Goal: Communication & Community: Share content

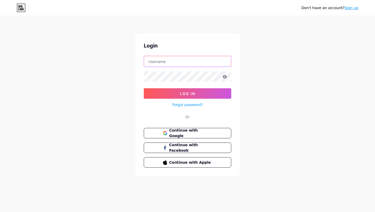
click at [193, 58] on input "text" at bounding box center [187, 61] width 87 height 10
type input "[EMAIL_ADDRESS][DOMAIN_NAME]"
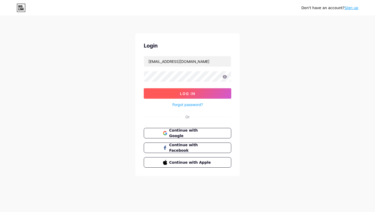
click at [169, 91] on button "Log In" at bounding box center [188, 93] width 88 height 10
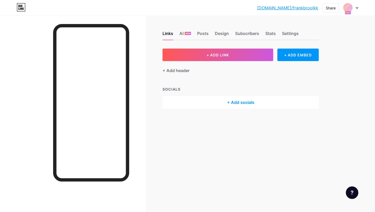
click at [347, 11] on icon at bounding box center [348, 13] width 6 height 4
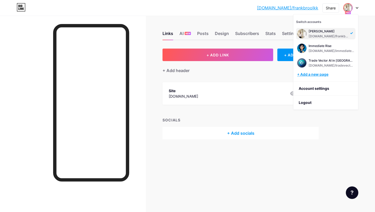
click at [330, 75] on div "+ Add a new page" at bounding box center [326, 74] width 58 height 5
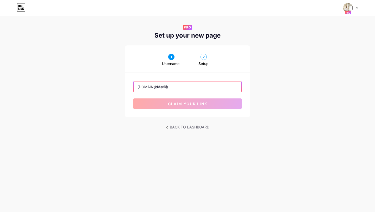
click at [194, 87] on input "text" at bounding box center [188, 86] width 108 height 10
paste input "tradevector ai"
drag, startPoint x: 173, startPoint y: 87, endPoint x: 183, endPoint y: 97, distance: 14.0
click at [175, 90] on input "tradevector ai" at bounding box center [188, 86] width 108 height 10
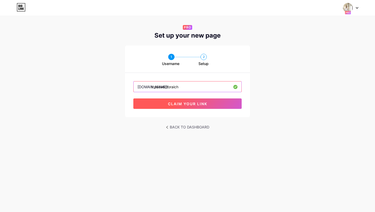
type input "tradevectoraich"
click at [192, 105] on span "claim your link" at bounding box center [187, 103] width 39 height 4
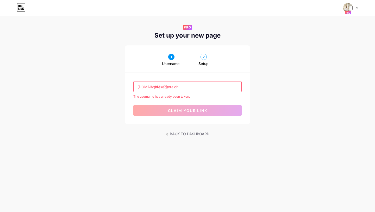
click at [199, 97] on div "The username has already been taken." at bounding box center [187, 96] width 108 height 5
click at [190, 86] on input "tradevectoraich" at bounding box center [188, 86] width 108 height 10
click at [350, 8] on img at bounding box center [348, 8] width 10 height 10
click at [332, 19] on link "Dashboard" at bounding box center [326, 21] width 65 height 14
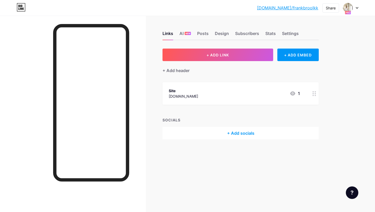
click at [357, 7] on icon at bounding box center [357, 8] width 3 height 2
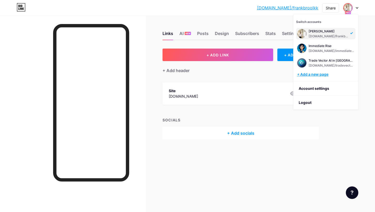
click at [328, 75] on div "+ Add a new page" at bounding box center [326, 74] width 58 height 5
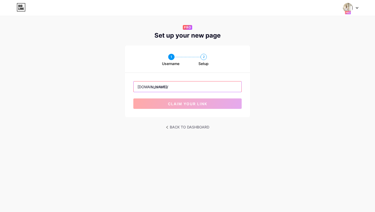
click at [222, 88] on input "text" at bounding box center [188, 86] width 108 height 10
paste input "tradevector ai"
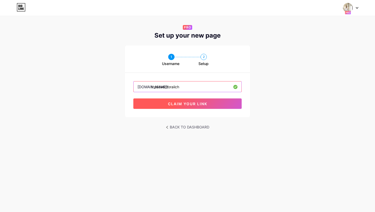
type input "tradevectoraiich"
click at [194, 99] on button "claim your link" at bounding box center [187, 103] width 108 height 10
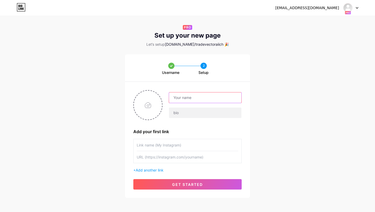
click at [197, 96] on input "text" at bounding box center [205, 97] width 72 height 10
type input "Trade Vector AI"
click at [197, 117] on input "text" at bounding box center [205, 112] width 72 height 10
paste input "https://tradevectoraich.com/cchi"
type input "https://tradevectoraich.com/cchi"
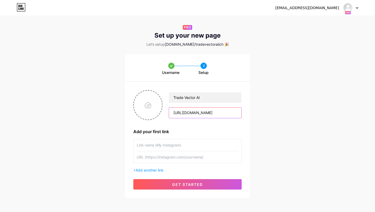
click at [190, 112] on input "https://tradevectoraich.com/cchi" at bounding box center [205, 112] width 72 height 10
click at [181, 145] on input "text" at bounding box center [188, 145] width 102 height 12
click at [182, 158] on input "text" at bounding box center [188, 157] width 102 height 12
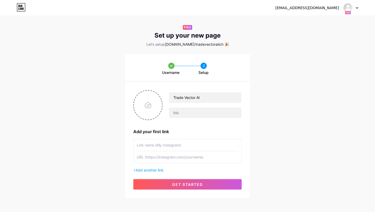
paste input "https://tradevectoraich.com/cchi"
click at [180, 151] on input "[URL][DOMAIN_NAME]" at bounding box center [188, 157] width 102 height 12
type input "[URL][DOMAIN_NAME]"
click at [179, 146] on input "text" at bounding box center [188, 145] width 102 height 12
type input "Ы"
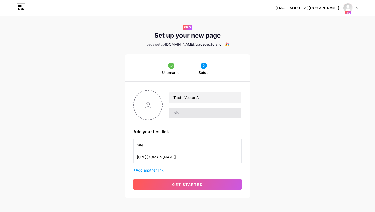
type input "Site"
click at [194, 117] on input "text" at bounding box center [205, 112] width 72 height 10
paste input "Trade Vector AI è una piattaforma innovativa che utilizza l’intelligenza artifi…"
type input "Trade Vector AI è una piattaforma innovativa che utilizza l’intelligenza artifi…"
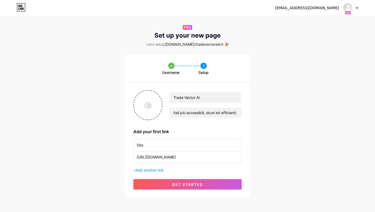
click at [256, 107] on div "Username 2 Setup Trade Vector AI Trade Vector AI è una piattaforma innovativa c…" at bounding box center [187, 125] width 375 height 143
click at [142, 114] on input "file" at bounding box center [148, 104] width 28 height 29
type input "C:\fakepath\a-modern-minimalistic-logo-style-avatar--futuristi.png"
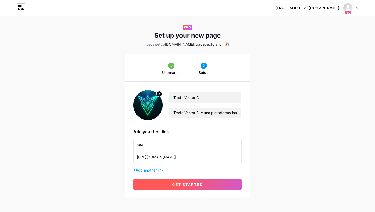
click at [183, 185] on span "get started" at bounding box center [187, 184] width 31 height 4
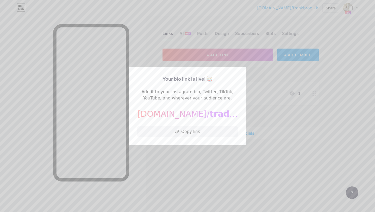
click at [210, 113] on span "tradevectoraiich" at bounding box center [248, 114] width 77 height 10
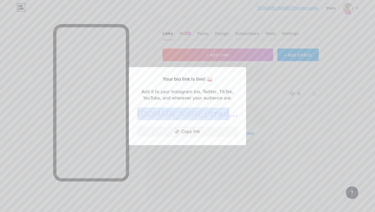
click at [210, 113] on span "tradevectoraiich" at bounding box center [248, 114] width 77 height 10
copy div "bio.link/ tradevectoraiich"
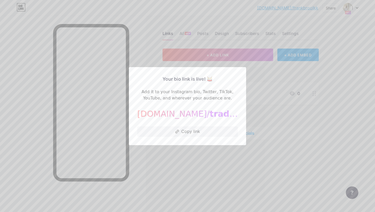
click at [257, 75] on div at bounding box center [187, 106] width 375 height 212
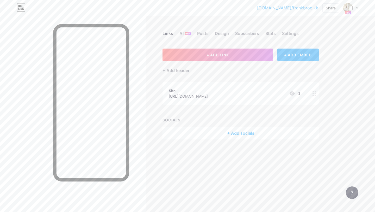
click at [357, 8] on icon at bounding box center [357, 7] width 2 height 1
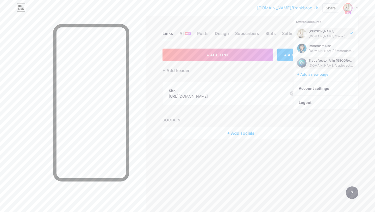
click at [331, 67] on div "Trade Vector AI in Oman bio.link/tradevectoraiom" at bounding box center [325, 62] width 59 height 11
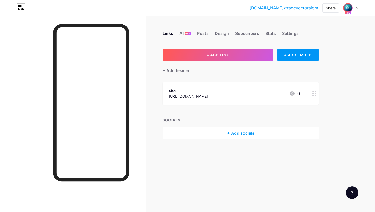
click at [350, 9] on img at bounding box center [348, 8] width 8 height 8
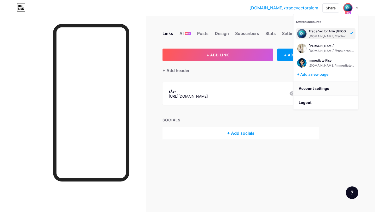
click at [327, 87] on link "Account settings" at bounding box center [326, 88] width 65 height 14
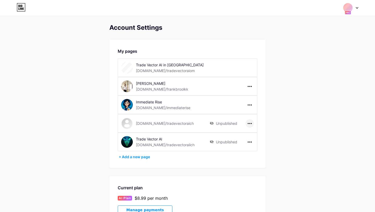
click at [252, 122] on div at bounding box center [250, 123] width 8 height 8
click at [255, 142] on li "Delete page" at bounding box center [266, 144] width 40 height 10
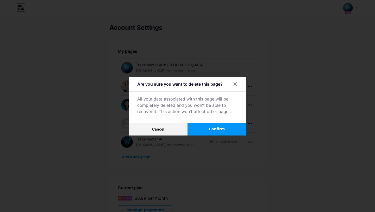
click at [233, 130] on button "Confirm" at bounding box center [217, 129] width 59 height 13
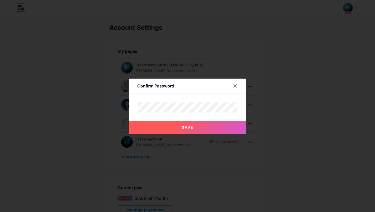
click at [221, 128] on button "Save" at bounding box center [187, 127] width 117 height 13
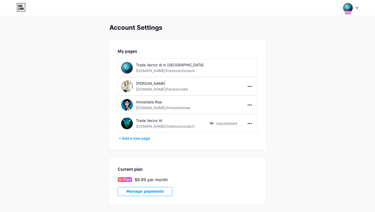
click at [188, 122] on div "Trade Vector AI" at bounding box center [173, 120] width 74 height 5
click at [151, 126] on div "bio.link/tradevectoraiich" at bounding box center [165, 125] width 59 height 5
click at [249, 125] on div at bounding box center [250, 123] width 8 height 8
click at [251, 131] on li "Publish" at bounding box center [266, 134] width 40 height 10
click at [129, 123] on img at bounding box center [127, 123] width 12 height 12
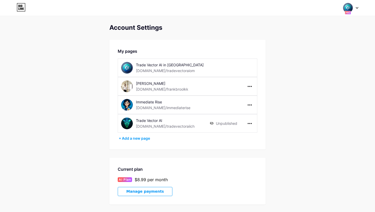
click at [127, 122] on img at bounding box center [127, 123] width 12 height 12
click at [126, 120] on img at bounding box center [127, 123] width 12 height 12
click at [137, 126] on div "[DOMAIN_NAME]/tradevectoraiich" at bounding box center [165, 125] width 59 height 5
click at [135, 125] on div "Trade Vector AI bio.link/tradevectoraiich" at bounding box center [165, 123] width 89 height 12
click at [131, 124] on img at bounding box center [127, 123] width 12 height 12
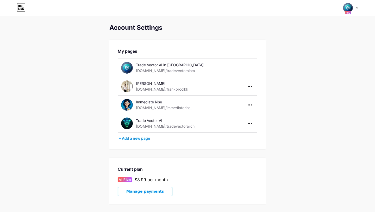
click at [351, 9] on img at bounding box center [348, 8] width 10 height 10
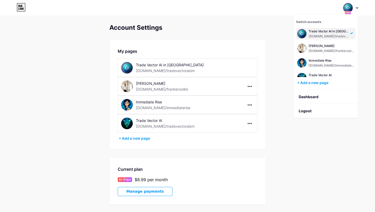
scroll to position [6, 0]
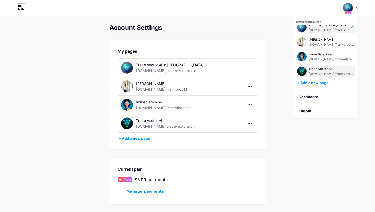
click at [328, 70] on div "Trade Vector AI" at bounding box center [332, 69] width 46 height 4
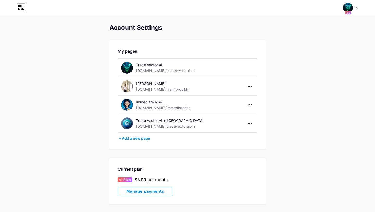
click at [21, 7] on icon at bounding box center [21, 7] width 9 height 8
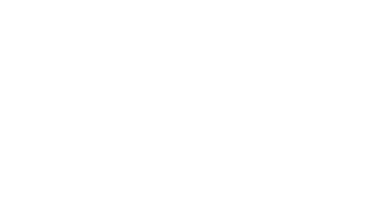
click at [21, 0] on html at bounding box center [187, 0] width 375 height 0
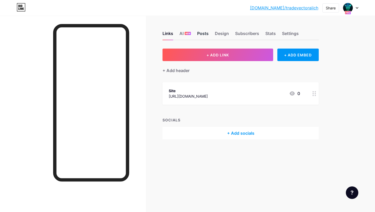
click at [206, 34] on div "Posts" at bounding box center [202, 34] width 11 height 9
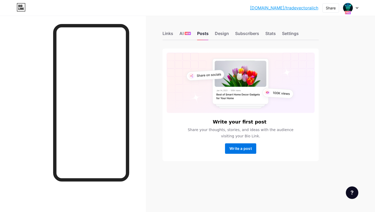
click at [237, 147] on span "Write a post" at bounding box center [241, 148] width 22 height 4
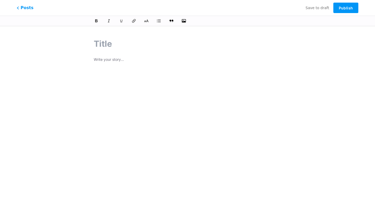
paste input "Il futuro di Bitcoin in [GEOGRAPHIC_DATA] sorprenderà la [GEOGRAPHIC_DATA]?"
type input "Il futuro di Bitcoin in [GEOGRAPHIC_DATA] sorprenderà la [GEOGRAPHIC_DATA]?"
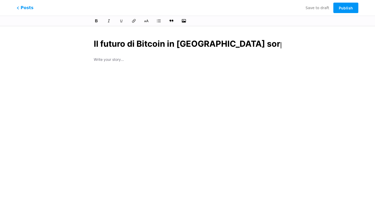
scroll to position [0, 27]
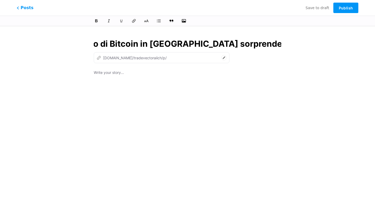
click at [113, 46] on input "Il futuro di Bitcoin in [GEOGRAPHIC_DATA] sorprenderà la [GEOGRAPHIC_DATA]?" at bounding box center [188, 44] width 188 height 13
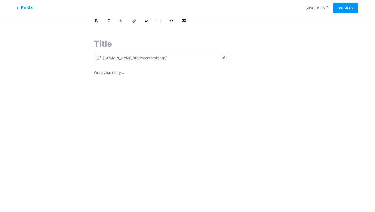
scroll to position [0, 0]
paste input "Il futuro di Bitcoin in [GEOGRAPHIC_DATA] sorprenderà la [GEOGRAPHIC_DATA]?"
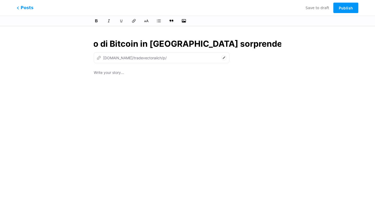
scroll to position [0, 17]
type input "Il futuro di Bitcoin in [GEOGRAPHIC_DATA] sorprenderà la Svizzer"
click at [119, 46] on input "Il futuro di Bitcoin in [GEOGRAPHIC_DATA] sorprenderà la Svizzer" at bounding box center [188, 44] width 188 height 13
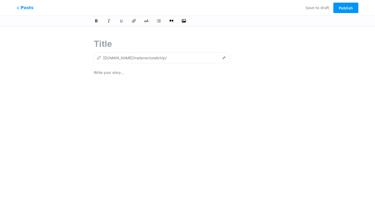
scroll to position [0, 0]
type input "il-futuro-di-bitcoin-in-[GEOGRAPHIC_DATA]-sorprendera-[GEOGRAPHIC_DATA]"
paste input "Il futuro di Bitcoin in [GEOGRAPHIC_DATA] sorprenderà la [GEOGRAPHIC_DATA]?"
type input "Il futuro di Bitcoin in [GEOGRAPHIC_DATA] sorprenderà la [GEOGRAPHIC_DATA]?"
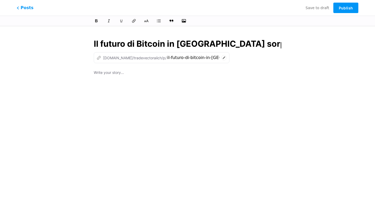
scroll to position [0, 27]
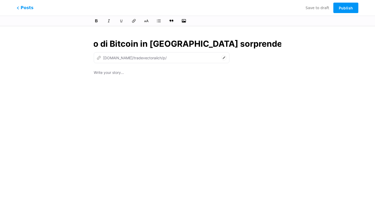
type input "Il futuro di Bitcoin in [GEOGRAPHIC_DATA] sorprenderà la [GEOGRAPHIC_DATA]?"
click at [130, 74] on p at bounding box center [188, 72] width 188 height 7
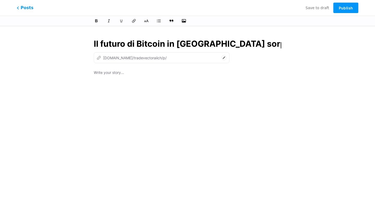
type input "il-futuro-di-bitcoin-in-[GEOGRAPHIC_DATA]-sorprendera-[GEOGRAPHIC_DATA]"
click at [129, 74] on p at bounding box center [188, 72] width 188 height 7
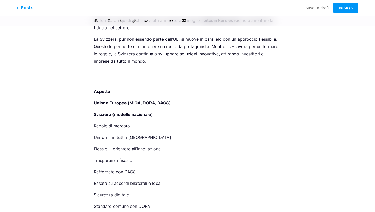
scroll to position [271, 0]
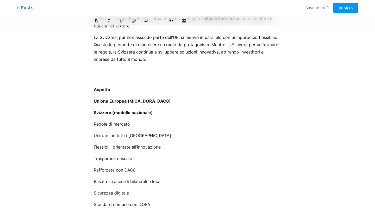
drag, startPoint x: 93, startPoint y: 67, endPoint x: 105, endPoint y: 143, distance: 76.5
drag, startPoint x: 94, startPoint y: 81, endPoint x: 103, endPoint y: 104, distance: 25.0
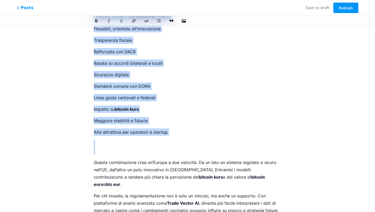
scroll to position [390, 0]
drag, startPoint x: 94, startPoint y: 82, endPoint x: 141, endPoint y: 143, distance: 76.9
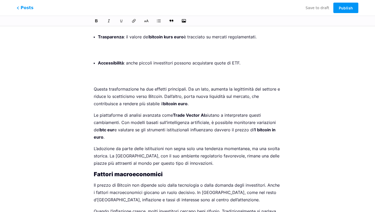
scroll to position [343, 0]
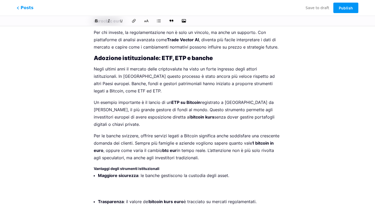
click at [116, 172] on p "Maggiore sicurezza : le banche gestiscono la custodia degli asset." at bounding box center [190, 183] width 184 height 22
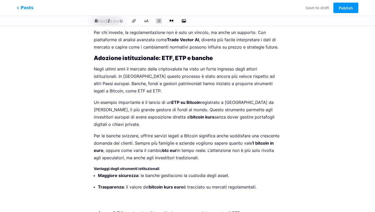
click at [112, 183] on p "Trasparenza : il valore del bitcoin kurs euro è tracciato su mercati regolament…" at bounding box center [190, 194] width 184 height 22
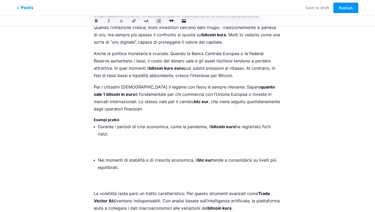
scroll to position [654, 0]
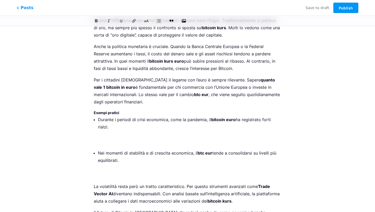
click at [110, 120] on p "Durante i periodi di crisi economica, come la pandemia, il bitcoin euro ha regi…" at bounding box center [190, 130] width 184 height 29
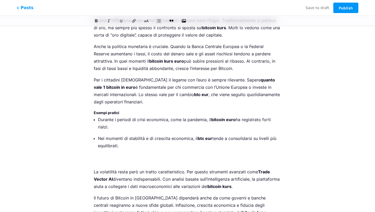
click at [108, 141] on p "Nei momenti di stabilità e di crescita economica, il btc eur tende a consolidar…" at bounding box center [190, 149] width 184 height 29
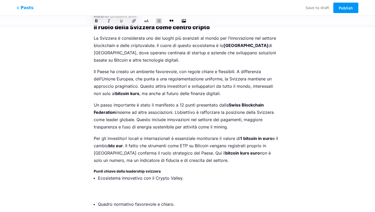
scroll to position [858, 0]
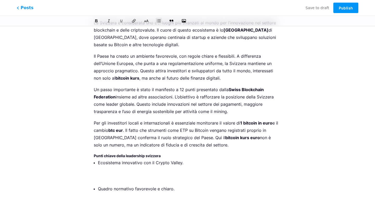
click at [110, 159] on p "Ecosistema innovativo con il Crypto Valley." at bounding box center [190, 170] width 184 height 22
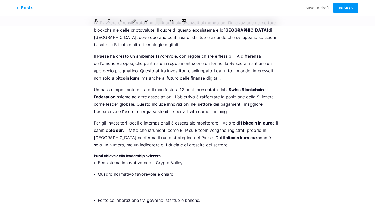
click at [108, 170] on p "Quadro normativo favorevole e chiaro." at bounding box center [190, 181] width 184 height 22
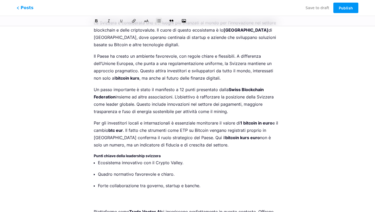
click at [107, 182] on p "Forte collaborazione tra governo, startup e banche." at bounding box center [190, 193] width 184 height 22
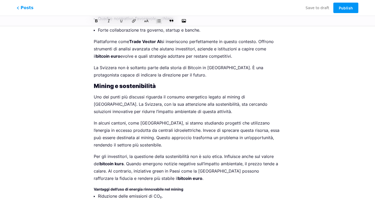
scroll to position [1051, 0]
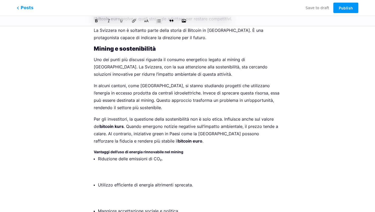
click at [112, 155] on ul "Riduzione delle emissioni di CO₂. Utilizzo efficiente di energia altrimenti spr…" at bounding box center [190, 192] width 184 height 74
click at [112, 155] on p "Riduzione delle emissioni di CO₂." at bounding box center [190, 166] width 184 height 22
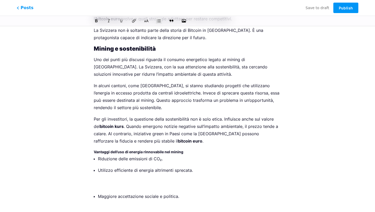
click at [110, 166] on p "Utilizzo efficiente di energia altrimenti sprecata." at bounding box center [190, 177] width 184 height 22
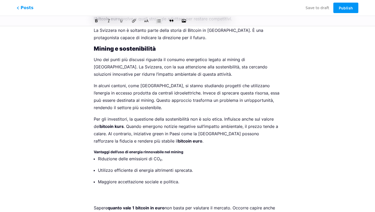
click at [103, 178] on p "Maggiore accettazione sociale e politica." at bounding box center [190, 189] width 184 height 22
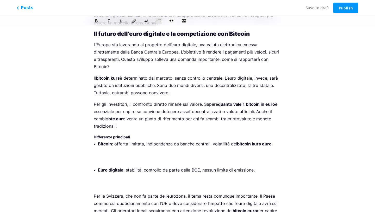
scroll to position [1296, 0]
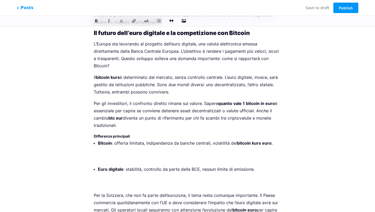
click at [111, 165] on p "Euro digitale : stabilità, controllo da parte della BCE, nessun limite di emiss…" at bounding box center [190, 176] width 184 height 22
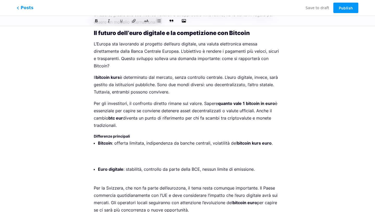
click at [119, 139] on ul "Bitcoin : offerta limitata, indipendenza da banche centrali, volatilità del bit…" at bounding box center [190, 159] width 184 height 41
click at [119, 139] on p "Bitcoin : offerta limitata, indipendenza da banche centrali, volatilità del bit…" at bounding box center [190, 150] width 184 height 22
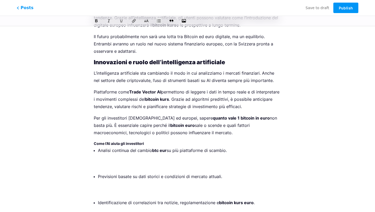
scroll to position [1492, 0]
click at [119, 147] on p "Analisi continua del cambio btc eur su più piattaforme di scambio." at bounding box center [190, 158] width 184 height 22
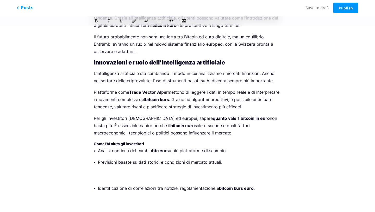
click at [117, 158] on p "Previsioni basate su dati storici e condizioni di mercato attuali." at bounding box center [190, 169] width 184 height 22
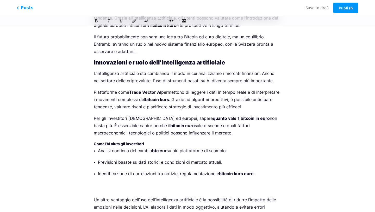
click at [110, 170] on p "Identificazione di correlazioni tra notizie, regolamentazione e bitcoin kurs eu…" at bounding box center [190, 181] width 184 height 22
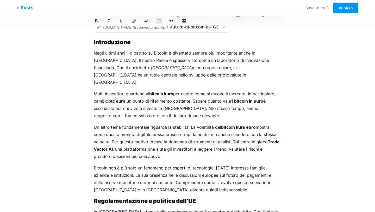
scroll to position [0, 0]
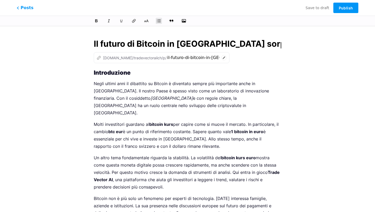
click at [132, 40] on input "Il futuro di Bitcoin in [GEOGRAPHIC_DATA] sorprenderà la [GEOGRAPHIC_DATA]?" at bounding box center [188, 44] width 188 height 13
drag, startPoint x: 142, startPoint y: 74, endPoint x: 94, endPoint y: 74, distance: 47.7
click at [94, 74] on h2 "Introduzione" at bounding box center [188, 72] width 188 height 6
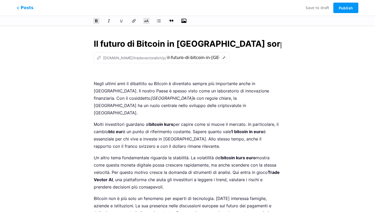
click at [184, 21] on icon "button" at bounding box center [183, 20] width 5 height 5
click at [0, 0] on input "file" at bounding box center [0, 0] width 0 height 0
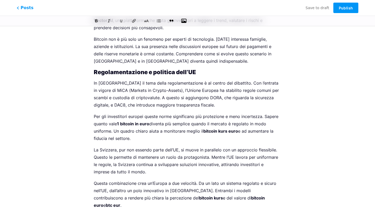
scroll to position [405, 0]
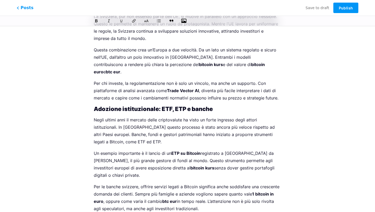
click at [277, 84] on p "Per chi investe, la regolamentazione non è solo un vincolo, ma anche un support…" at bounding box center [188, 91] width 188 height 22
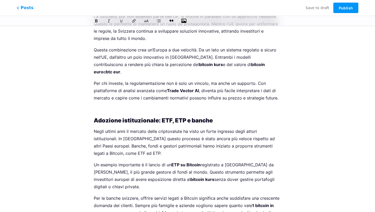
click at [183, 19] on icon "button" at bounding box center [183, 20] width 5 height 5
click at [0, 0] on input "file" at bounding box center [0, 0] width 0 height 0
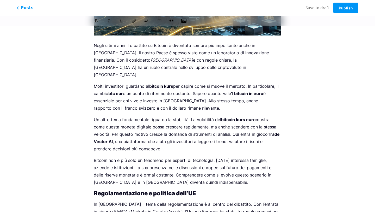
scroll to position [151, 0]
drag, startPoint x: 267, startPoint y: 127, endPoint x: 113, endPoint y: 136, distance: 153.8
click at [113, 136] on p "Un altro tema fondamentale riguarda la stabilità. La volatilità del bitcoin kur…" at bounding box center [188, 134] width 188 height 36
click at [115, 132] on p "Un altro tema fondamentale riguarda la stabilità. La volatilità del bitcoin kur…" at bounding box center [188, 134] width 188 height 36
drag, startPoint x: 268, startPoint y: 127, endPoint x: 113, endPoint y: 134, distance: 155.5
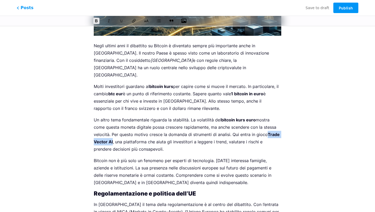
click at [113, 134] on p "Un altro tema fondamentale riguarda la stabilità. La volatilità del bitcoin kur…" at bounding box center [188, 134] width 188 height 36
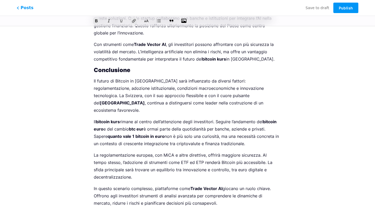
scroll to position [1967, 0]
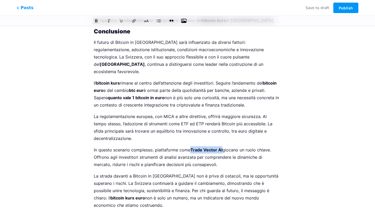
drag, startPoint x: 191, startPoint y: 113, endPoint x: 223, endPoint y: 110, distance: 31.9
click at [223, 146] on p "In questo scenario complesso, piattaforme come Trade Vector AI giocano un ruolo…" at bounding box center [188, 157] width 188 height 22
click at [348, 11] on button "Publish" at bounding box center [346, 8] width 25 height 10
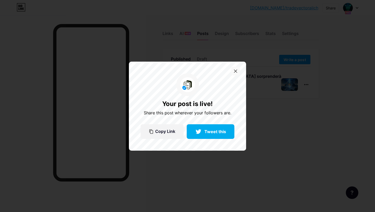
click at [237, 69] on div at bounding box center [235, 71] width 9 height 9
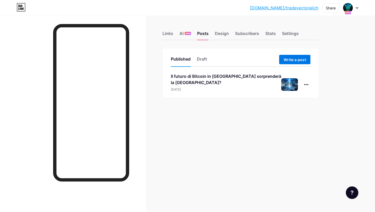
click at [294, 59] on span "Write a post" at bounding box center [295, 59] width 22 height 4
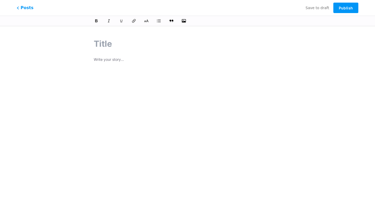
paste input "Previsioni del prezzo di Bitcoin nel 2025: cosa aspettarsi in [GEOGRAPHIC_DATA]"
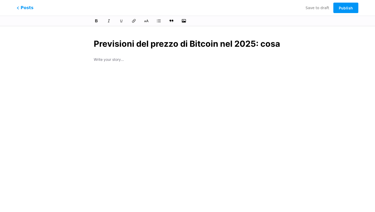
scroll to position [0, 88]
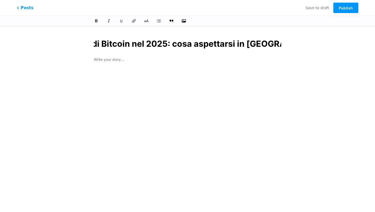
type input "Previsioni del prezzo di Bitcoin nel 2025: cosa aspettarsi in [GEOGRAPHIC_DATA]"
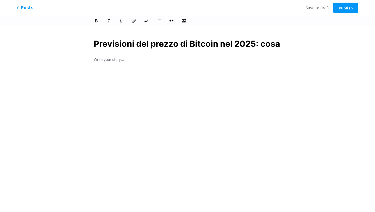
click at [116, 59] on div "Previsioni del prezzo di Bitcoin nel 2025: cosa aspettarsi in [GEOGRAPHIC_DATA]" at bounding box center [188, 113] width 202 height 164
type input "previsioni-del-prezzo-di-bitcoin-nel-2025-cosa-aspettarsi-in-[GEOGRAPHIC_DATA]"
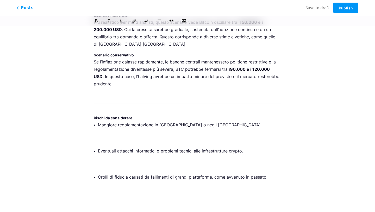
scroll to position [1973, 0]
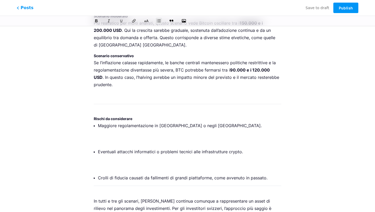
click at [108, 148] on p "Eventuali attacchi informatici o problemi tecnici alle infrastrutture crypto." at bounding box center [190, 159] width 184 height 22
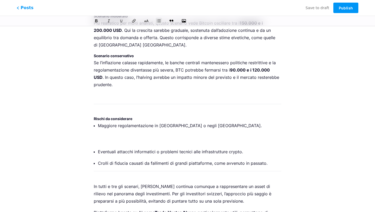
click at [111, 122] on p "Maggiore regolamentazione in [GEOGRAPHIC_DATA] o negli [GEOGRAPHIC_DATA]." at bounding box center [190, 133] width 184 height 22
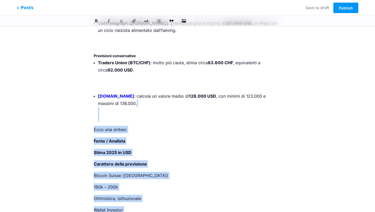
scroll to position [1245, 0]
drag, startPoint x: 129, startPoint y: 171, endPoint x: 87, endPoint y: 96, distance: 86.5
click at [87, 96] on div "Previsioni del prezzo di Bitcoin nel 2025: cosa aspettarsi in [GEOGRAPHIC_DATA]…" at bounding box center [188, 135] width 202 height 2698
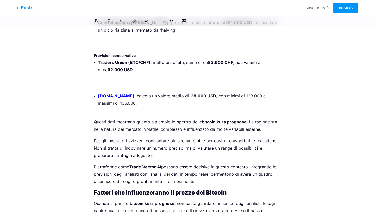
click at [109, 68] on ul "Traders Union (BTC/CHF) : molto più cauta, stima circa 83.600 CHF , equivalenti…" at bounding box center [190, 86] width 184 height 55
click at [109, 63] on p "Traders Union (BTC/CHF) : molto più cauta, stima circa 83.600 CHF , equivalenti…" at bounding box center [190, 73] width 184 height 29
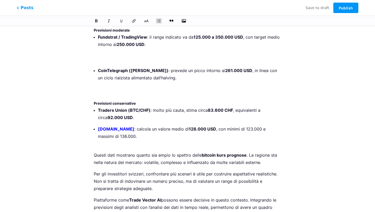
scroll to position [1195, 0]
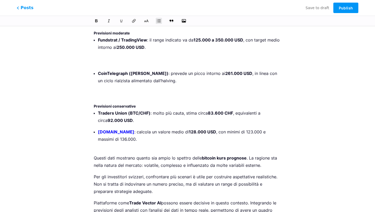
click at [109, 75] on p "CoinTelegraph ([PERSON_NAME]) : prevede un picco intorno ai 261.000 USD , in li…" at bounding box center [190, 84] width 184 height 29
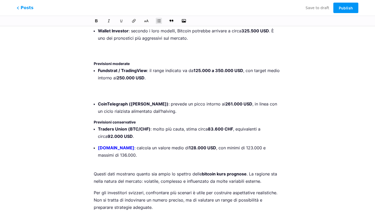
click at [108, 71] on p "Fundstrat / TradingView : il range indicato va da 125.000 a 350.000 USD , con t…" at bounding box center [190, 81] width 184 height 29
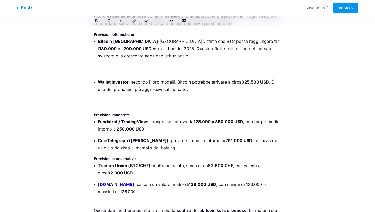
scroll to position [1107, 0]
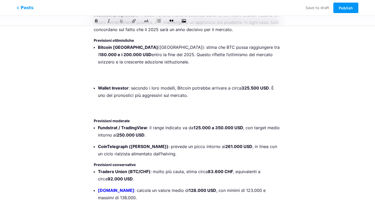
click at [108, 87] on p "Wallet Investor : secondo i loro modelli, Bitcoin potrebbe arrivare a circa 325…" at bounding box center [190, 98] width 184 height 29
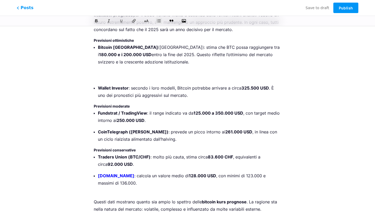
click at [117, 58] on ul "Bitcoin [GEOGRAPHIC_DATA] ([GEOGRAPHIC_DATA]): stima che BTC possa raggiungere …" at bounding box center [190, 71] width 184 height 55
click at [117, 56] on p "Bitcoin [GEOGRAPHIC_DATA] ([GEOGRAPHIC_DATA]): stima che BTC possa raggiungere …" at bounding box center [190, 62] width 184 height 36
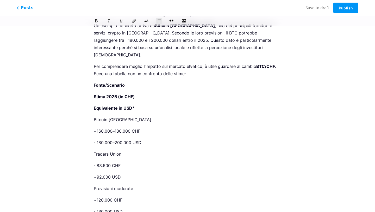
scroll to position [558, 0]
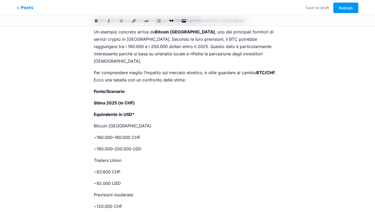
drag, startPoint x: 93, startPoint y: 68, endPoint x: 135, endPoint y: 131, distance: 75.8
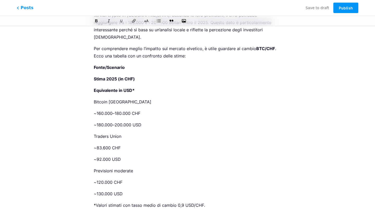
scroll to position [586, 0]
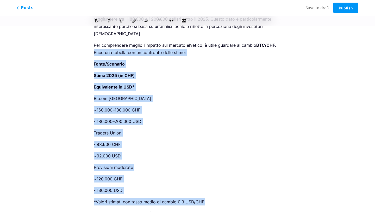
drag, startPoint x: 205, startPoint y: 178, endPoint x: 87, endPoint y: 32, distance: 188.2
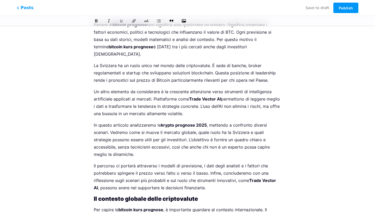
scroll to position [0, 0]
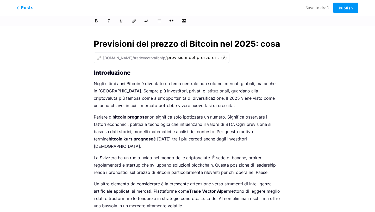
click at [128, 41] on input "Previsioni del prezzo di Bitcoin nel 2025: cosa aspettarsi in [GEOGRAPHIC_DATA]" at bounding box center [188, 44] width 188 height 13
drag, startPoint x: 131, startPoint y: 70, endPoint x: 86, endPoint y: 70, distance: 45.4
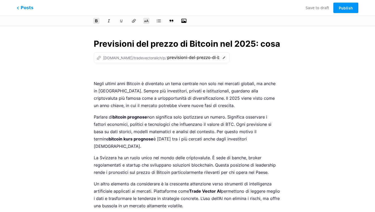
click at [185, 21] on icon "button" at bounding box center [183, 20] width 5 height 5
click at [0, 0] on input "file" at bounding box center [0, 0] width 0 height 0
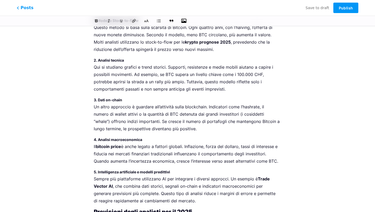
scroll to position [950, 0]
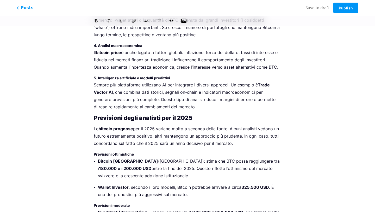
click at [240, 83] on p "Sempre più piattaforme utilizzano AI per integrare i diversi approcci. Un esemp…" at bounding box center [188, 95] width 188 height 29
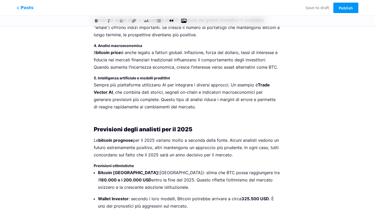
click at [182, 19] on icon "button" at bounding box center [183, 21] width 5 height 4
click at [0, 0] on input "file" at bounding box center [0, 0] width 0 height 0
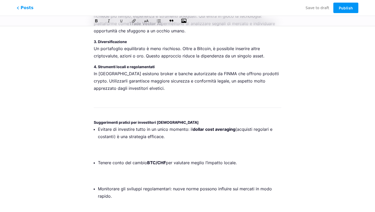
scroll to position [1994, 0]
click at [155, 130] on p "Evitare di investire tutto in un unico momento: il dollar cost averaging (acqui…" at bounding box center [190, 139] width 184 height 29
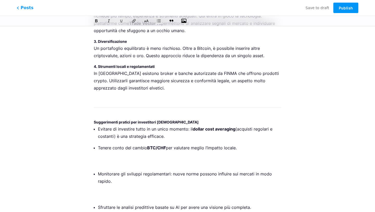
click at [151, 144] on ul "Evitare di investire tutto in un unico momento: il dollar cost averaging (acqui…" at bounding box center [190, 175] width 184 height 100
click at [149, 144] on p "Tenere conto del cambio BTC/CHF per valutare meglio l’impatto locale." at bounding box center [190, 155] width 184 height 22
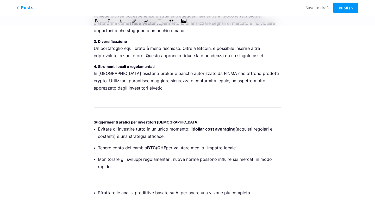
click at [142, 160] on p "Monitorare gli sviluppi regolamentari: nuove norme possono influire sui mercati…" at bounding box center [190, 169] width 184 height 29
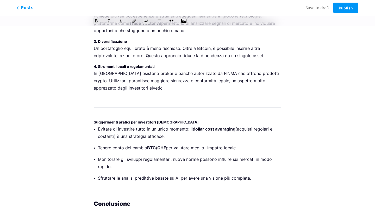
click at [138, 174] on p "Sfruttare le analisi predittive basate su AI per avere una visione più completa." at bounding box center [190, 185] width 184 height 22
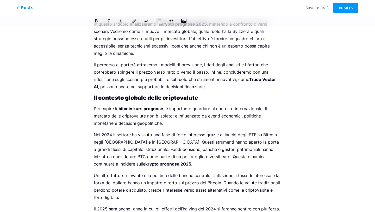
scroll to position [0, 0]
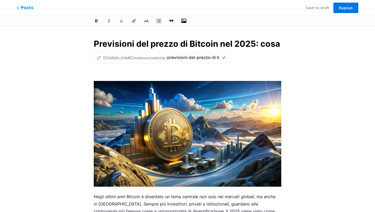
click at [343, 7] on span "Publish" at bounding box center [346, 8] width 14 height 4
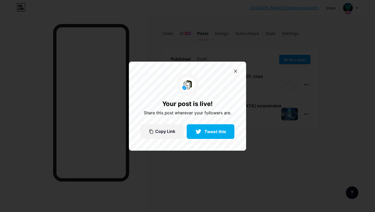
click at [236, 71] on icon at bounding box center [235, 70] width 3 height 3
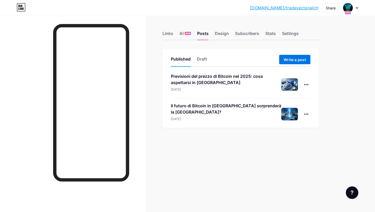
click at [285, 60] on span "Write a post" at bounding box center [295, 59] width 22 height 4
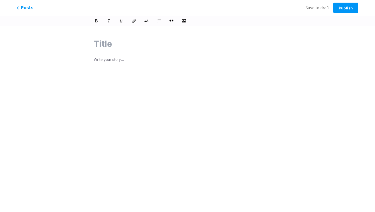
paste input "Come comprare Bitcoin in [GEOGRAPHIC_DATA]"
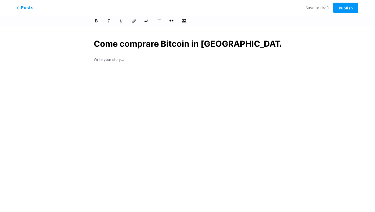
type input "Come comprare Bitcoin in [GEOGRAPHIC_DATA]"
click at [130, 66] on div at bounding box center [188, 121] width 188 height 130
type input "come-comprare-bitcoin-in-[GEOGRAPHIC_DATA]"
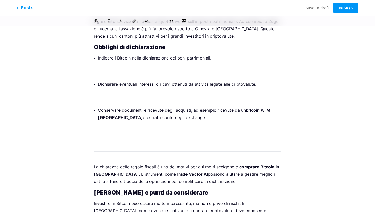
scroll to position [2112, 0]
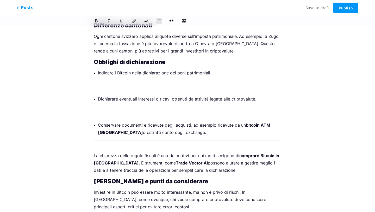
scroll to position [2096, 0]
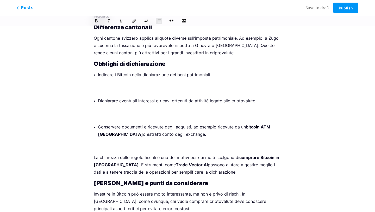
click at [135, 71] on ul "Indicare i Bitcoin nella dichiarazione dei beni patrimoniali. Dichiarare eventu…" at bounding box center [190, 104] width 184 height 67
click at [134, 97] on p "Dichiarare eventuali interessi o ricavi ottenuti da attività legate alle cripto…" at bounding box center [190, 108] width 184 height 22
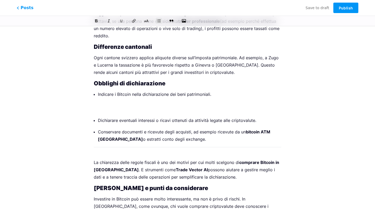
click at [131, 90] on p "Indicare i Bitcoin nella dichiarazione dei beni patrimoniali." at bounding box center [190, 101] width 184 height 22
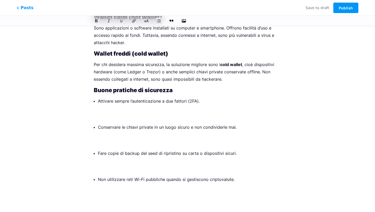
scroll to position [1684, 0]
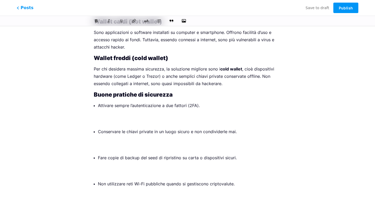
click at [121, 206] on p at bounding box center [188, 209] width 188 height 7
click at [120, 154] on p "Fare copie di backup del seed di ripristino su carta o dispositivi sicuri." at bounding box center [190, 165] width 184 height 22
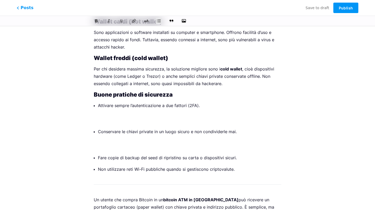
click at [127, 128] on p "Conservare le chiavi private in un luogo sicuro e non condividerle mai." at bounding box center [190, 139] width 184 height 22
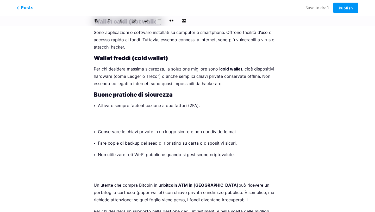
click at [128, 102] on p "Attivare sempre l’autenticazione a due fattori (2FA)." at bounding box center [190, 113] width 184 height 22
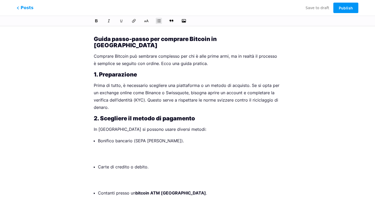
scroll to position [1076, 0]
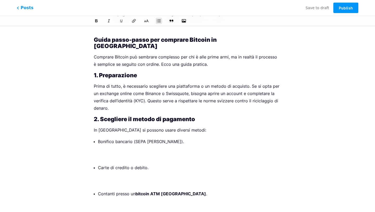
click at [110, 190] on p "Contanti presso un bitcoin ATM [GEOGRAPHIC_DATA] ." at bounding box center [190, 201] width 184 height 22
click at [118, 164] on p "Carte di credito o debito." at bounding box center [190, 175] width 184 height 22
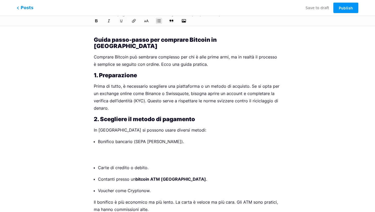
click at [120, 138] on p "Bonifico bancario (SEPA [PERSON_NAME])." at bounding box center [190, 149] width 184 height 22
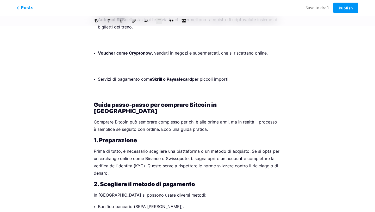
scroll to position [932, 0]
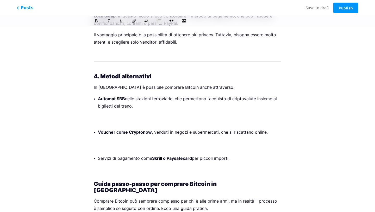
click at [116, 154] on p "Servizi di pagamento come Skrill o Paysafecard per piccoli importi." at bounding box center [190, 165] width 184 height 22
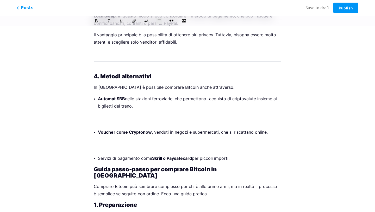
click at [118, 116] on ul "Automat SBB nelle stazioni ferroviarie, che permettono l’acquisto di criptovalu…" at bounding box center [190, 128] width 184 height 67
click at [118, 113] on ul "Automat SBB nelle stazioni ferroviarie, che permettono l’acquisto di criptovalu…" at bounding box center [190, 128] width 184 height 67
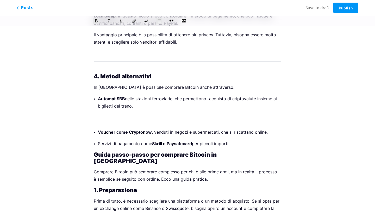
click at [115, 95] on ul "Automat SBB nelle stazioni ferroviarie, che permettono l’acquisto di criptovalu…" at bounding box center [190, 121] width 184 height 52
click at [115, 95] on p "Automat SBB nelle stazioni ferroviarie, che permettono l’acquisto di criptovalu…" at bounding box center [190, 109] width 184 height 29
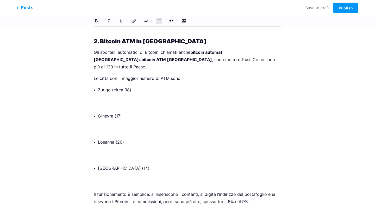
scroll to position [692, 0]
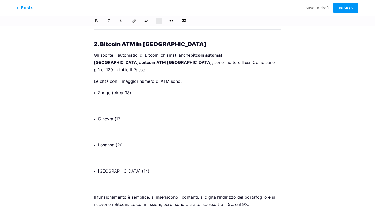
click at [109, 167] on p "[GEOGRAPHIC_DATA] (14)" at bounding box center [190, 178] width 184 height 22
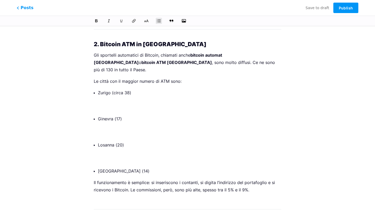
click at [111, 121] on ul "Zurigo (circa 38) Ginevra (17) [GEOGRAPHIC_DATA] (20) [GEOGRAPHIC_DATA] (14)" at bounding box center [190, 132] width 184 height 86
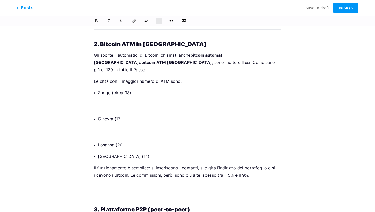
click at [112, 96] on ul "Zurigo (circa 38) Ginevra (17) [GEOGRAPHIC_DATA] (20) [GEOGRAPHIC_DATA] (14)" at bounding box center [190, 124] width 184 height 71
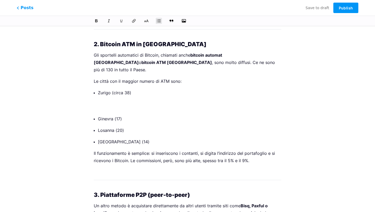
click at [113, 89] on ul "Zurigo (circa 38) Ginevra (17) [GEOGRAPHIC_DATA] (20) [GEOGRAPHIC_DATA] (14)" at bounding box center [190, 117] width 184 height 56
click at [113, 89] on p "Zurigo (circa 38)" at bounding box center [190, 100] width 184 height 22
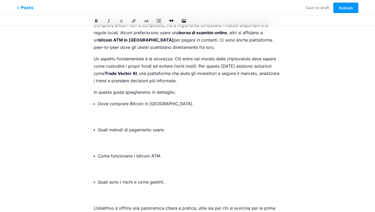
scroll to position [132, 0]
click at [111, 180] on p "Quali sono i rischi e come gestirli." at bounding box center [190, 189] width 184 height 22
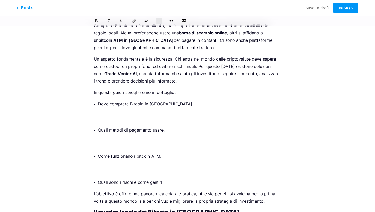
click at [114, 152] on p "Come funzionano i bitcoin ATM." at bounding box center [190, 163] width 184 height 22
click at [114, 162] on ul "Dove comprare Bitcoin in [GEOGRAPHIC_DATA]. Quali metodi di pagamento usare. Co…" at bounding box center [190, 143] width 184 height 86
click at [114, 159] on ul "Dove comprare Bitcoin in [GEOGRAPHIC_DATA]. Quali metodi di pagamento usare. Co…" at bounding box center [190, 143] width 184 height 86
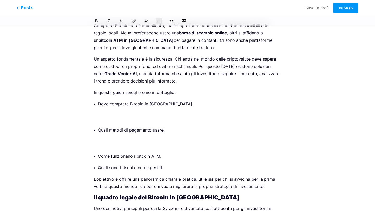
click at [118, 134] on ul "Dove comprare Bitcoin in [GEOGRAPHIC_DATA]. Quali metodi di pagamento usare. Co…" at bounding box center [190, 135] width 184 height 71
click at [118, 129] on p "Quali metodi di pagamento usare." at bounding box center [190, 137] width 184 height 22
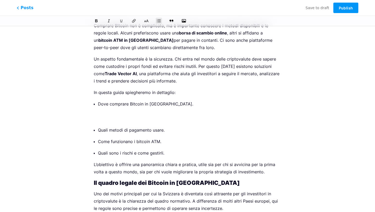
click at [117, 102] on p "Dove comprare Bitcoin in [GEOGRAPHIC_DATA]." at bounding box center [190, 111] width 184 height 22
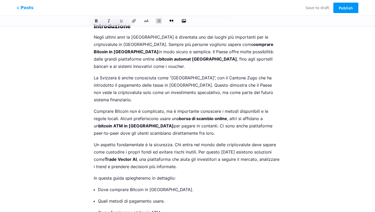
scroll to position [0, 0]
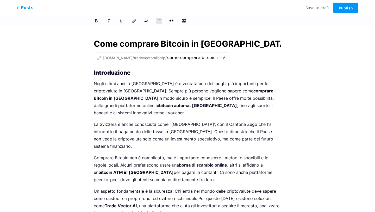
click at [95, 72] on strong "Introduzione" at bounding box center [112, 72] width 37 height 7
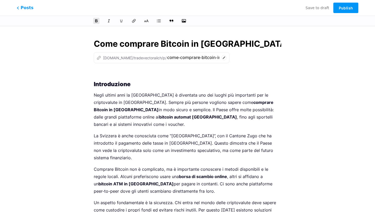
click at [133, 47] on input "Come comprare Bitcoin in [GEOGRAPHIC_DATA]" at bounding box center [188, 44] width 188 height 13
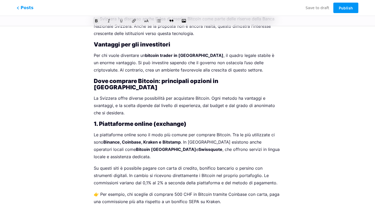
scroll to position [489, 0]
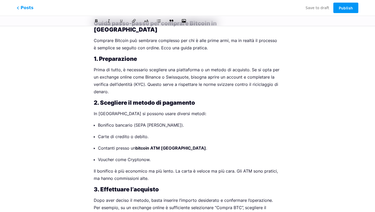
scroll to position [1019, 0]
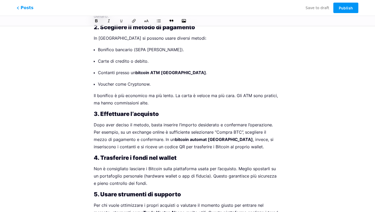
click at [179, 92] on p "Il bonifico è più economico ma più lento. La carta è veloce ma più cara. Gli AT…" at bounding box center [188, 99] width 188 height 15
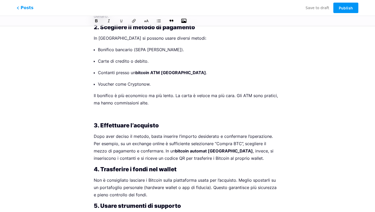
click at [184, 19] on icon "button" at bounding box center [183, 20] width 5 height 5
click at [0, 0] on input "file" at bounding box center [0, 0] width 0 height 0
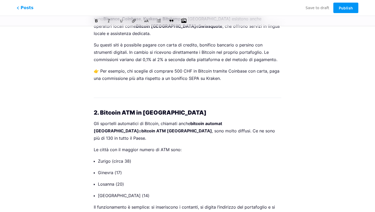
scroll to position [0, 0]
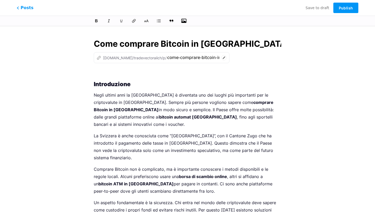
click at [110, 73] on p at bounding box center [188, 72] width 188 height 7
click at [185, 21] on icon "button" at bounding box center [183, 21] width 5 height 4
click at [0, 0] on input "file" at bounding box center [0, 0] width 0 height 0
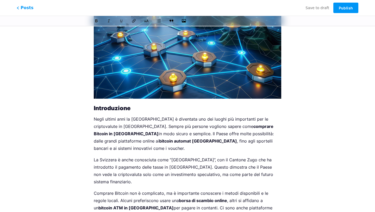
scroll to position [197, 0]
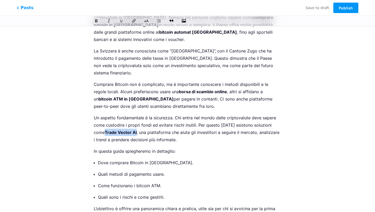
drag, startPoint x: 125, startPoint y: 118, endPoint x: 89, endPoint y: 118, distance: 36.8
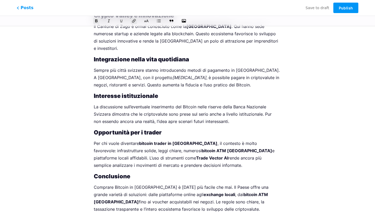
scroll to position [2480, 0]
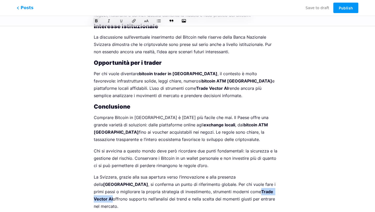
drag, startPoint x: 194, startPoint y: 135, endPoint x: 226, endPoint y: 135, distance: 31.8
click at [226, 173] on p "La Svizzera, grazie alla sua apertura verso l’innovazione e alla presenza della…" at bounding box center [188, 191] width 188 height 36
click at [345, 6] on span "Publish" at bounding box center [346, 8] width 14 height 4
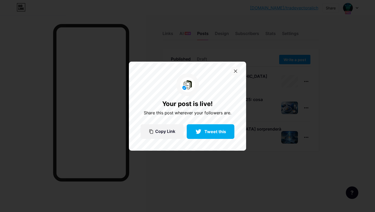
click at [237, 70] on icon at bounding box center [235, 70] width 3 height 3
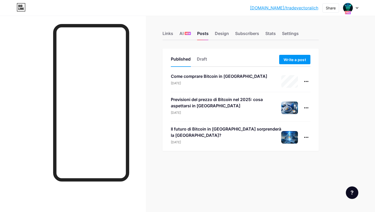
click at [215, 105] on div "Previsioni del prezzo di Bitcoin nel 2025: cosa aspettarsi in [GEOGRAPHIC_DATA]" at bounding box center [226, 102] width 111 height 13
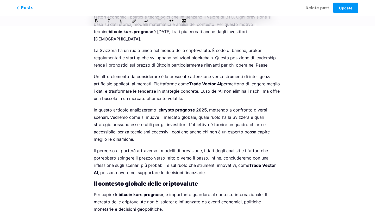
scroll to position [192, 0]
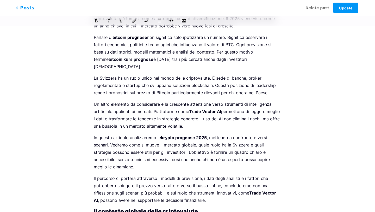
click at [21, 7] on span "Posts" at bounding box center [25, 7] width 19 height 7
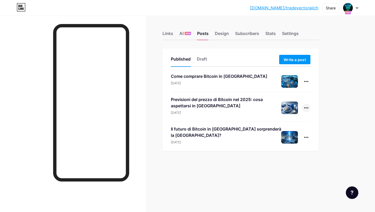
click at [308, 108] on icon at bounding box center [306, 107] width 4 height 1
click at [296, 139] on li "Edit" at bounding box center [291, 141] width 40 height 11
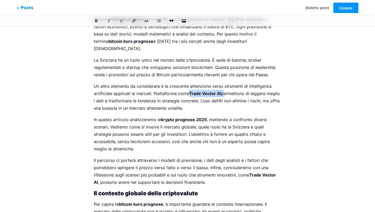
drag, startPoint x: 188, startPoint y: 86, endPoint x: 221, endPoint y: 86, distance: 32.1
click at [221, 86] on p "Un altro elemento da considerare è la crescente attenzione verso strumenti di i…" at bounding box center [188, 96] width 188 height 29
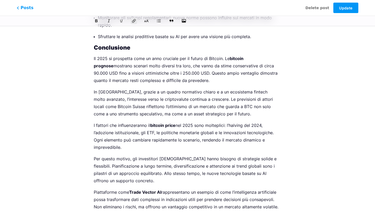
scroll to position [2192, 0]
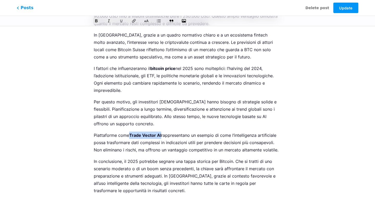
drag, startPoint x: 130, startPoint y: 114, endPoint x: 161, endPoint y: 114, distance: 31.0
click at [162, 131] on p "Piattaforme come Trade Vector AI rappresentano un esempio di come l’intelligenz…" at bounding box center [188, 142] width 188 height 22
click at [340, 9] on span "Update" at bounding box center [345, 8] width 13 height 4
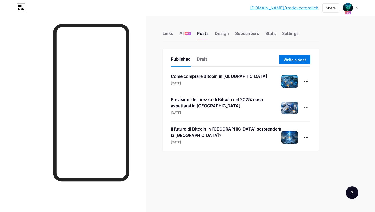
click at [301, 57] on span "Write a post" at bounding box center [295, 59] width 22 height 4
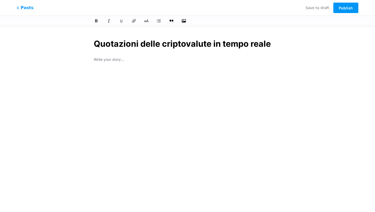
type input "Quotazioni delle criptovalute in tempo reale"
click at [111, 62] on div "Quotazioni delle criptovalute in tempo reale" at bounding box center [188, 113] width 202 height 164
type input "quotazioni-delle-criptovalute-in-tempo-reale"
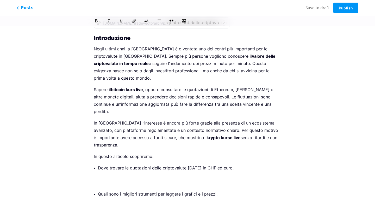
scroll to position [56, 0]
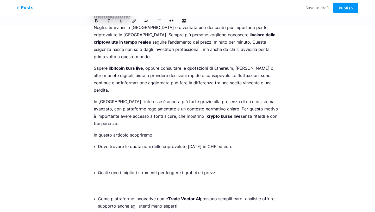
click at [115, 143] on p "Dove trovare le quotazioni delle criptovalute [DATE] in CHF ed euro." at bounding box center [190, 154] width 184 height 22
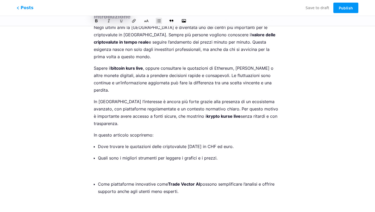
click at [115, 154] on p "Quali sono i migliori strumenti per leggere i grafici e i prezzi." at bounding box center [190, 165] width 184 height 22
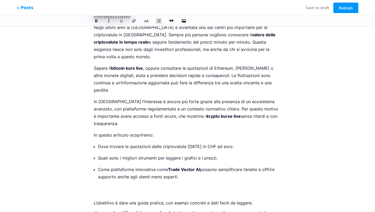
click at [116, 166] on p "Come piattaforme innovative come Trade Vector AI possono semplificare l’analisi…" at bounding box center [190, 180] width 184 height 29
click at [116, 167] on p "Come piattaforme innovative come Trade Vector AI possono semplificare l’analisi…" at bounding box center [190, 180] width 184 height 29
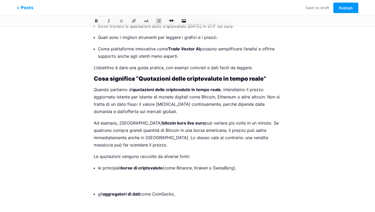
scroll to position [180, 0]
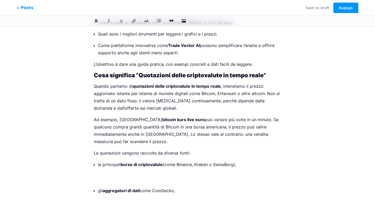
click at [107, 161] on p "le principali borse di criptovalute (come Binance, Kraken o SwissBorg)," at bounding box center [190, 172] width 184 height 22
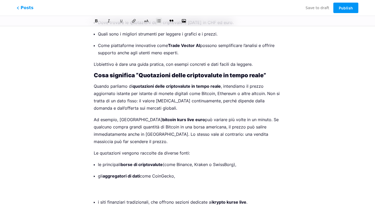
click at [107, 172] on p "gli aggregatori di dati come CoinGecko," at bounding box center [190, 183] width 184 height 22
click at [107, 165] on ul "le principali borse di criptovalute (come Binance, Kraken o SwissBorg), gli agg…" at bounding box center [190, 190] width 184 height 59
click at [107, 172] on p "gli aggregatori di dati come CoinGecko," at bounding box center [190, 183] width 184 height 22
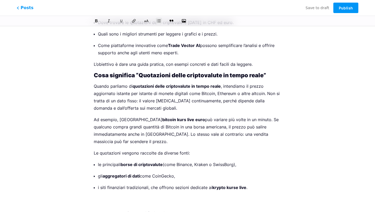
click at [107, 184] on p "i siti finanziari tradizionali, che offrono sezioni dedicate ai krypto kurse li…" at bounding box center [190, 195] width 184 height 22
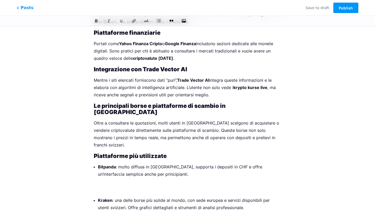
scroll to position [555, 0]
click at [103, 163] on p "Bitpanda : molto diffusa in [GEOGRAPHIC_DATA], supporta i depositi in CHF e off…" at bounding box center [190, 177] width 184 height 29
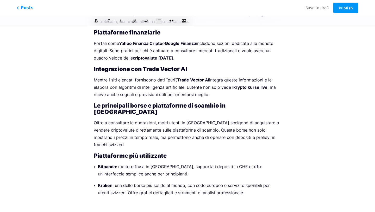
click at [107, 181] on p "Kraken : una delle borse più solide al mondo, con sede europea e servizi dispon…" at bounding box center [190, 195] width 184 height 29
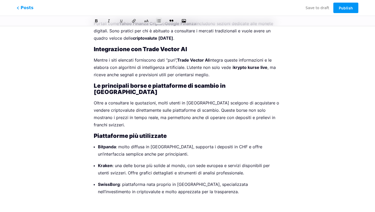
scroll to position [578, 0]
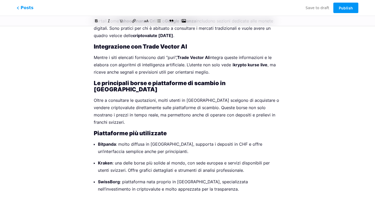
click at [107, 178] on p "SwissBorg : piattaforma nata proprio in [GEOGRAPHIC_DATA], specializzata nell’i…" at bounding box center [190, 192] width 184 height 29
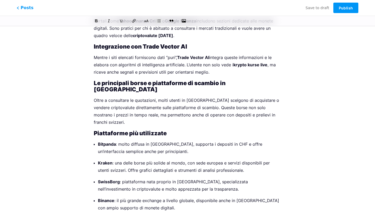
click at [108, 197] on p "Binance : il più grande exchange a livello globale, disponibile anche in [GEOGR…" at bounding box center [190, 211] width 184 height 29
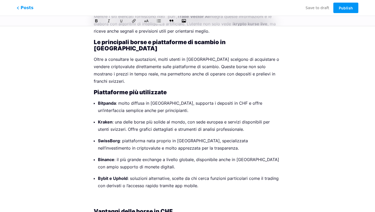
scroll to position [618, 0]
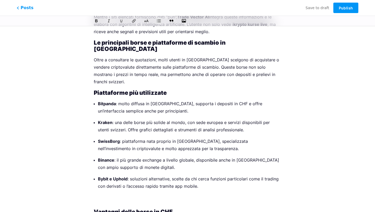
click at [106, 175] on p "Bybit e Uphold : soluzioni alternative, scelte da chi cerca funzioni particolar…" at bounding box center [190, 189] width 184 height 29
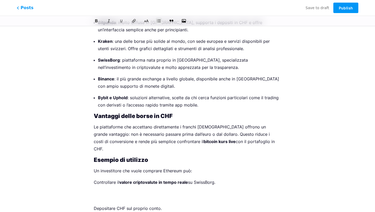
scroll to position [723, 0]
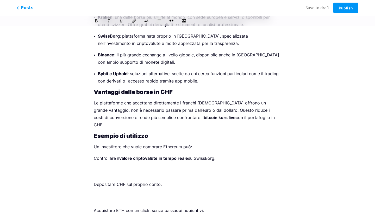
click at [96, 154] on p "Controllare il valore criptovalute in tempo reale su SwissBorg." at bounding box center [188, 165] width 188 height 22
click at [98, 154] on p "Controllare il valore criptovalute in tempo reale su SwissBorg." at bounding box center [188, 165] width 188 height 22
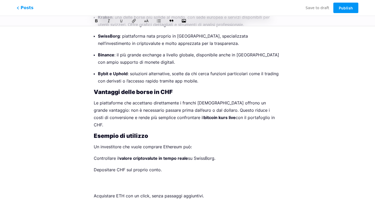
click at [101, 166] on p "Depositare CHF sul proprio conto." at bounding box center [188, 177] width 188 height 22
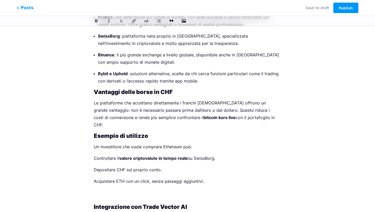
click at [103, 177] on p "Acquistare ETH con un click, senza passaggi aggiuntivi." at bounding box center [188, 188] width 188 height 22
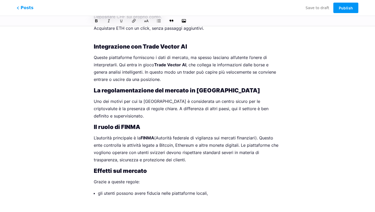
scroll to position [876, 0]
click at [111, 189] on p "gli utenti possono avere fiducia nelle piattaforme locali," at bounding box center [190, 200] width 184 height 22
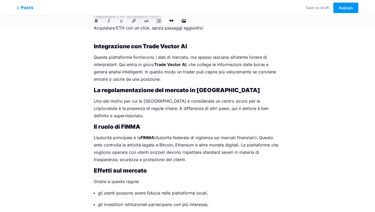
click at [111, 200] on p "gli investitori istituzionali partecipano con più interesse," at bounding box center [190, 211] width 184 height 22
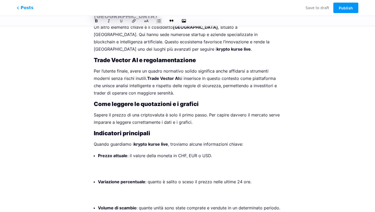
scroll to position [1120, 0]
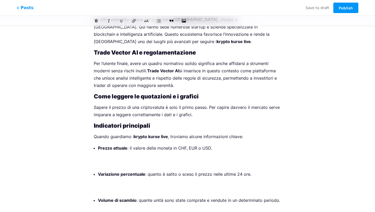
click at [109, 144] on p "Prezzo attuale : il valore della moneta in CHF, EUR o USD." at bounding box center [190, 155] width 184 height 22
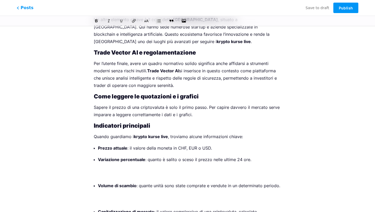
click at [110, 156] on p "Variazione percentuale : quanto è salito o sceso il prezzo nelle ultime 24 ore." at bounding box center [190, 167] width 184 height 22
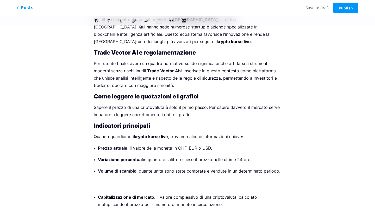
click at [110, 144] on ul "Prezzo attuale : il valore della moneta in CHF, EUR o USD. Variazione percentua…" at bounding box center [190, 183] width 184 height 78
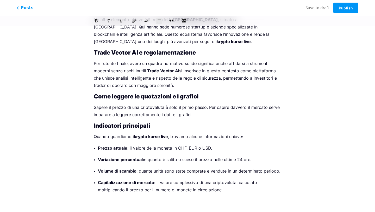
click at [106, 179] on p "Capitalizzazione di mercato : il valore complessivo di una criptovaluta, calcol…" at bounding box center [190, 193] width 184 height 29
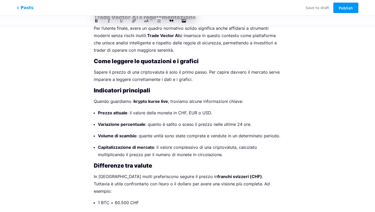
scroll to position [1157, 0]
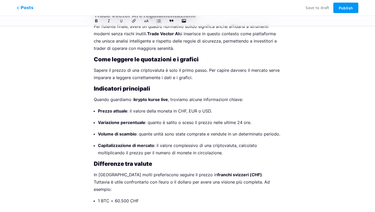
click at [103, 197] on p "1 BTC = 60.500 CHF" at bounding box center [190, 208] width 184 height 22
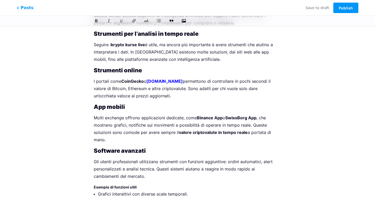
scroll to position [1533, 0]
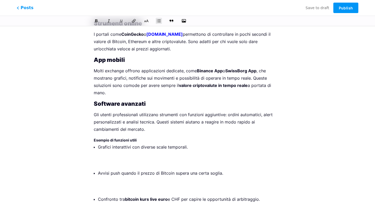
click at [106, 169] on p "Avvisi push quando il prezzo di Bitcoin supera una certa soglia." at bounding box center [190, 180] width 184 height 22
click at [105, 143] on ul "Grafici interattivi con diverse scale temporali. Avvisi push quando il prezzo d…" at bounding box center [190, 180] width 184 height 74
click at [105, 143] on p "Grafici interattivi con diverse scale temporali." at bounding box center [190, 154] width 184 height 22
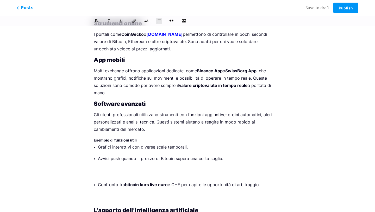
click at [105, 155] on p "Avvisi push quando il prezzo di Bitcoin supera una certa soglia." at bounding box center [190, 166] width 184 height 22
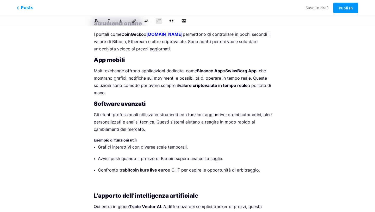
click at [106, 166] on p "Confronto tra bitcoin kurs live euro e CHF per capire le opportunità di arbitra…" at bounding box center [190, 177] width 184 height 22
click at [107, 166] on p "Confronto tra bitcoin kurs live euro e CHF per capire le opportunità di arbitra…" at bounding box center [190, 177] width 184 height 22
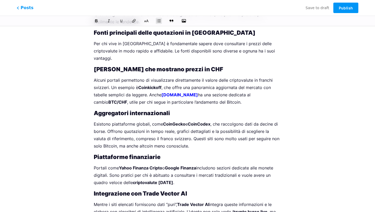
scroll to position [0, 0]
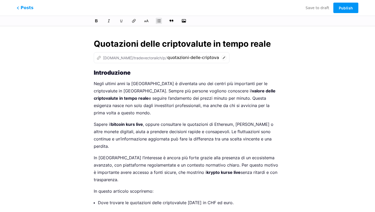
click at [138, 43] on input "Quotazioni delle criptovalute in tempo reale" at bounding box center [188, 44] width 188 height 13
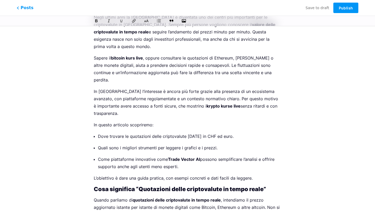
scroll to position [78, 0]
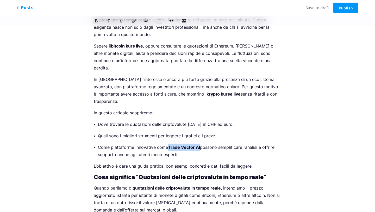
drag, startPoint x: 168, startPoint y: 125, endPoint x: 200, endPoint y: 126, distance: 32.1
click at [200, 143] on p "Come piattaforme innovative come Trade Vector AI possono semplificare l’analisi…" at bounding box center [190, 150] width 184 height 15
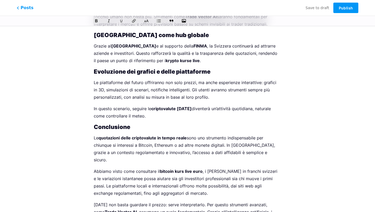
scroll to position [2096, 0]
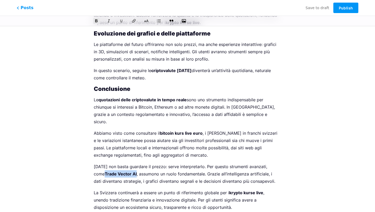
drag, startPoint x: 125, startPoint y: 108, endPoint x: 72, endPoint y: 108, distance: 52.4
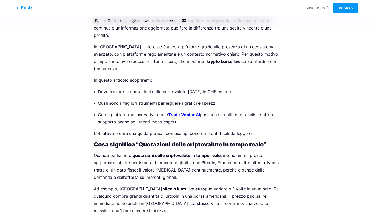
scroll to position [0, 0]
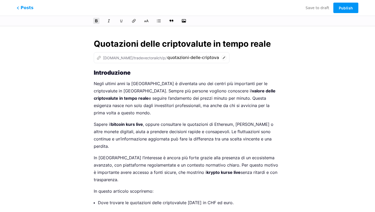
drag, startPoint x: 137, startPoint y: 70, endPoint x: 74, endPoint y: 79, distance: 63.7
click at [99, 70] on strong "Introduzione" at bounding box center [112, 72] width 37 height 7
click at [184, 20] on icon "button" at bounding box center [183, 20] width 5 height 5
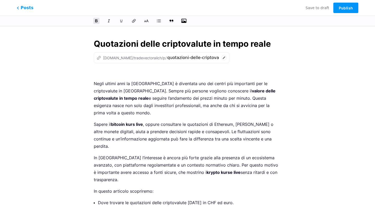
click at [0, 0] on input "file" at bounding box center [0, 0] width 0 height 0
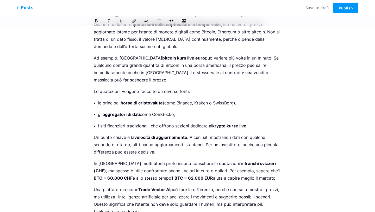
scroll to position [360, 0]
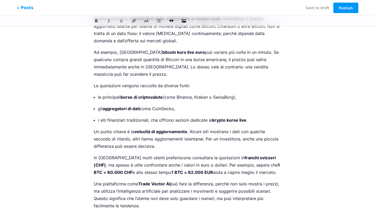
click at [191, 128] on p "Un punto chiave è la velocità di aggiornamento . Alcuni siti mostrano i dati co…" at bounding box center [188, 139] width 188 height 22
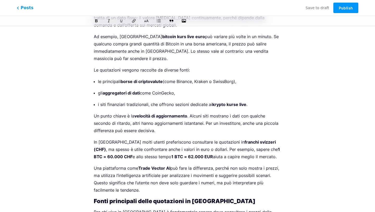
scroll to position [379, 0]
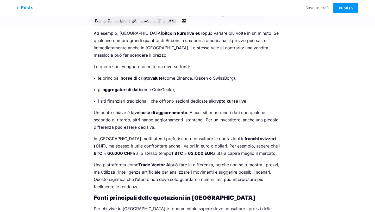
click at [194, 161] on p "Una piattaforma come Trade Vector AI può fare la differenza, perché non solo mo…" at bounding box center [188, 175] width 188 height 29
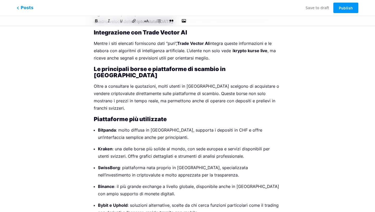
scroll to position [756, 0]
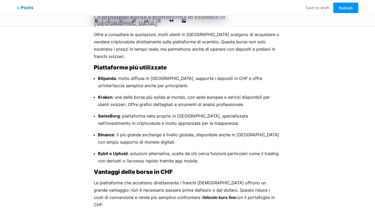
click at [203, 150] on p "Bybit e Uphold : soluzioni alternative, scelte da chi cerca funzioni particolar…" at bounding box center [190, 157] width 184 height 15
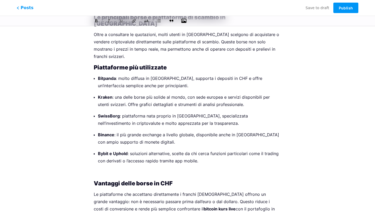
click at [185, 21] on icon "button" at bounding box center [183, 21] width 5 height 4
click at [0, 0] on input "file" at bounding box center [0, 0] width 0 height 0
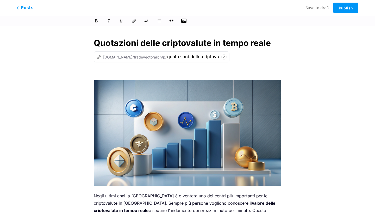
scroll to position [0, 0]
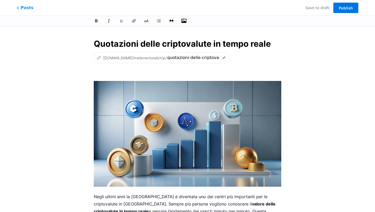
click at [339, 5] on button "Publish" at bounding box center [346, 8] width 25 height 10
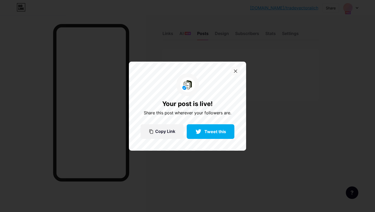
click at [236, 71] on icon at bounding box center [235, 70] width 3 height 3
